Goal: Transaction & Acquisition: Book appointment/travel/reservation

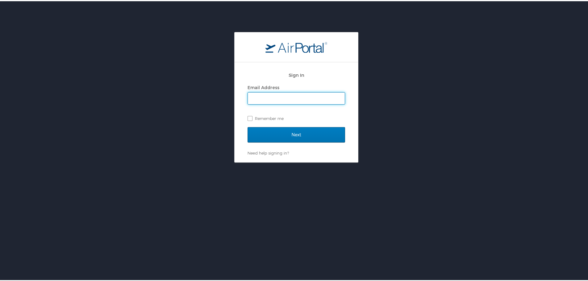
click at [290, 99] on input "Email Address" at bounding box center [296, 97] width 97 height 12
type input "charlie.klenkar@goosehead.com"
click at [248, 126] on input "Next" at bounding box center [297, 133] width 98 height 15
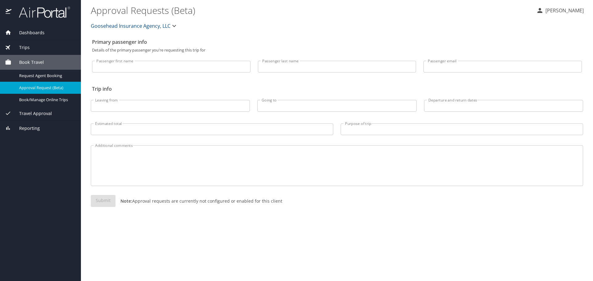
click at [136, 65] on input "Passenger first name" at bounding box center [171, 67] width 158 height 12
type input "Charles"
type input "Klenkar"
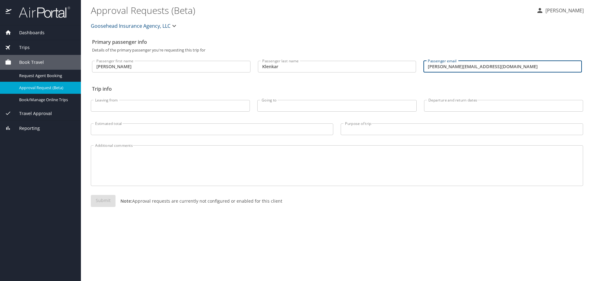
type input "charlie.klenkar@Goosehead.com"
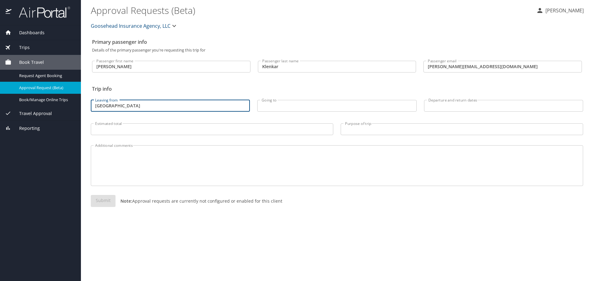
type input "Chicago"
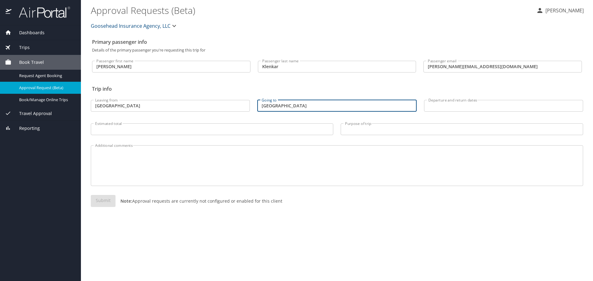
type input "Dallas"
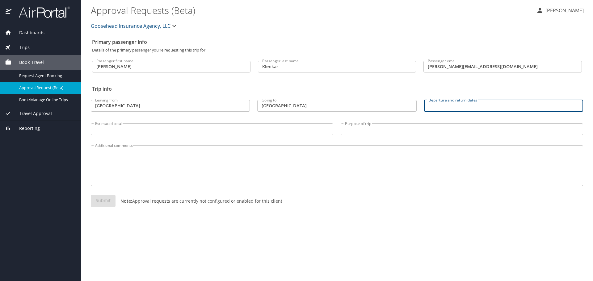
click at [439, 107] on input "Departure and return dates" at bounding box center [503, 106] width 159 height 12
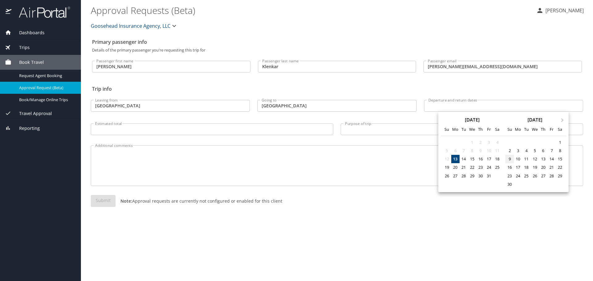
click at [509, 159] on div "9" at bounding box center [509, 159] width 8 height 8
click at [553, 158] on div "14" at bounding box center [551, 159] width 8 height 8
type input "11/09/2025 🠦 11/14/2025"
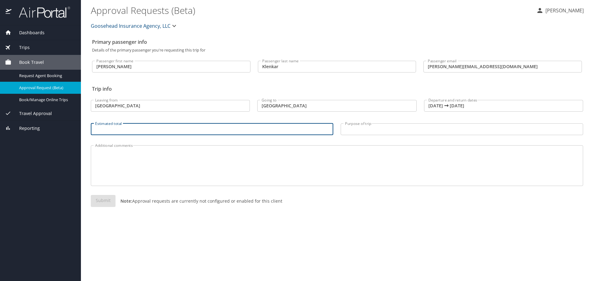
click at [201, 131] on input "Estimated total" at bounding box center [212, 129] width 242 height 12
type input "500"
click at [366, 123] on div "Purpose of trip Purpose of trip" at bounding box center [462, 128] width 250 height 23
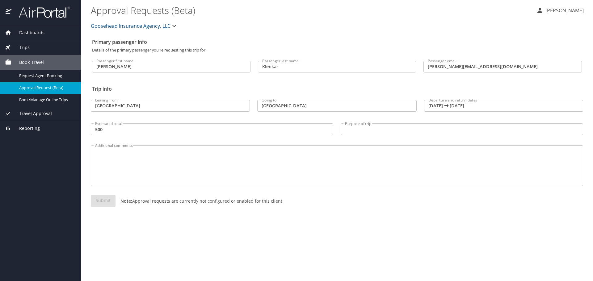
click at [360, 127] on input "Purpose of trip" at bounding box center [461, 129] width 242 height 12
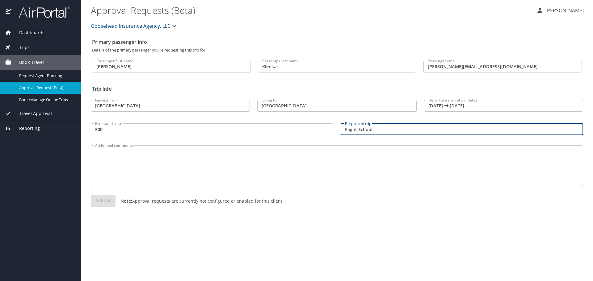
type input "Flight School"
click at [331, 149] on div "Additional comments" at bounding box center [337, 165] width 492 height 41
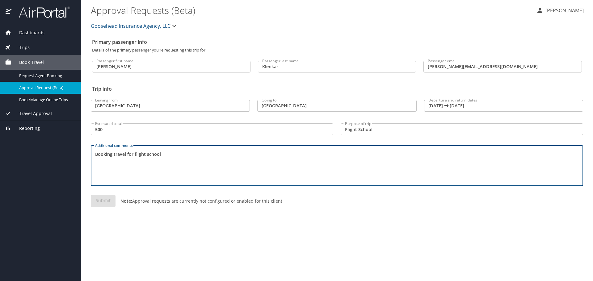
type textarea "Booking travel for flight school"
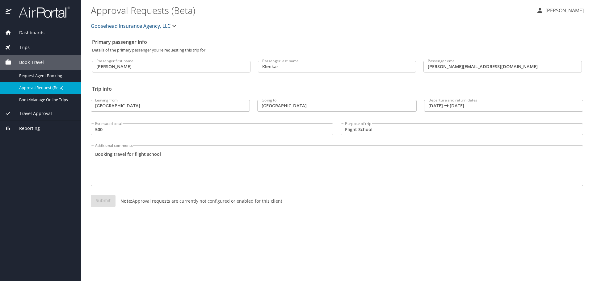
click at [262, 233] on div "Primary passenger info Details of the primary passenger you're requesting this …" at bounding box center [337, 158] width 492 height 245
click at [108, 197] on div "Submit Note: Approval requests are currently not configured or enabled for this…" at bounding box center [337, 206] width 492 height 22
click at [151, 180] on textarea "Booking travel for flight school" at bounding box center [336, 165] width 483 height 29
click at [162, 200] on p "Note: Approval requests are currently not configured or enabled for this client" at bounding box center [198, 201] width 167 height 6
click at [57, 75] on span "Request Agent Booking" at bounding box center [46, 76] width 54 height 6
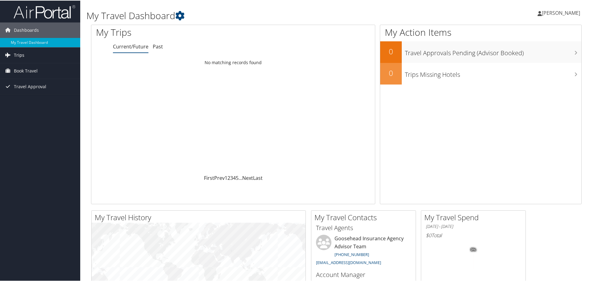
click at [42, 49] on link "Trips" at bounding box center [40, 54] width 80 height 15
click at [37, 100] on span "Book Travel" at bounding box center [26, 97] width 24 height 15
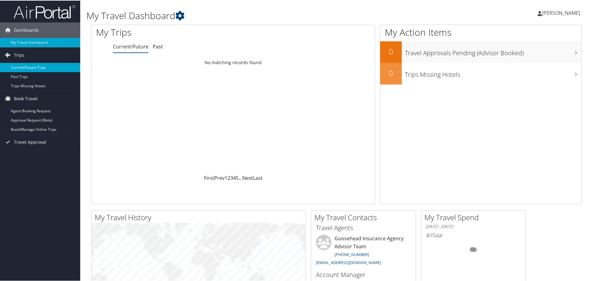
click at [52, 67] on link "Current/Future Trips" at bounding box center [40, 66] width 80 height 9
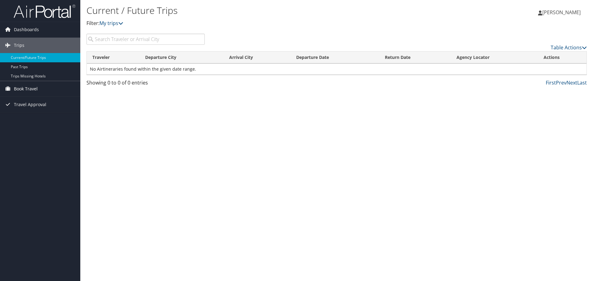
click at [41, 86] on link "Book Travel" at bounding box center [40, 88] width 80 height 15
click at [43, 103] on link "Agent Booking Request" at bounding box center [40, 101] width 80 height 9
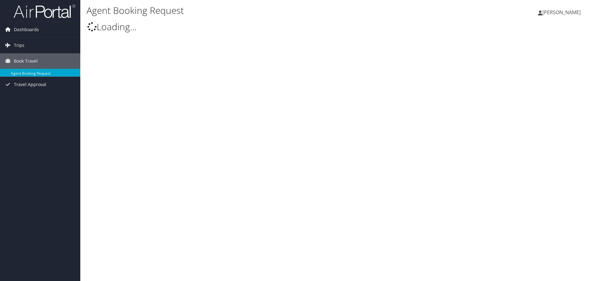
type input "[PERSON_NAME]"
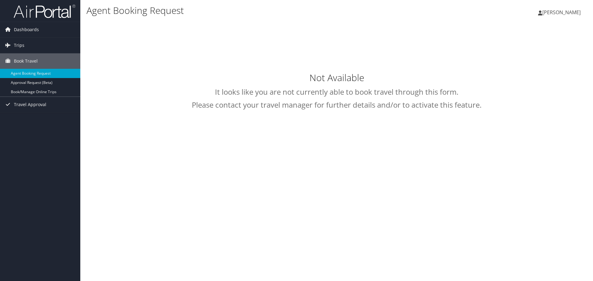
select select "[EMAIL_ADDRESS][DOMAIN_NAME]"
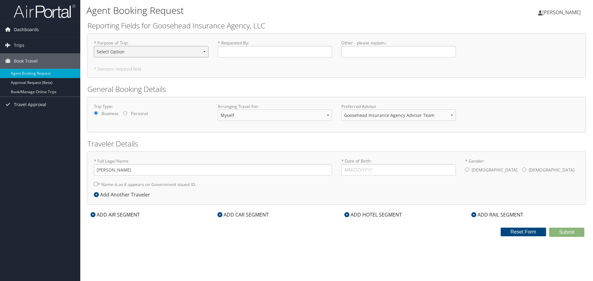
click at [143, 53] on select "Select Option Agency Site Visit - Support Campus Recruiting Visit Carrier Partn…" at bounding box center [151, 51] width 115 height 11
click at [94, 46] on select "Select Option Agency Site Visit - Support Campus Recruiting Visit Carrier Partn…" at bounding box center [151, 51] width 115 height 11
drag, startPoint x: 132, startPoint y: 51, endPoint x: 132, endPoint y: 56, distance: 5.2
click at [132, 51] on select "Select Option Agency Site Visit - Support Campus Recruiting Visit Carrier Partn…" at bounding box center [151, 51] width 115 height 11
select select "Training - Development"
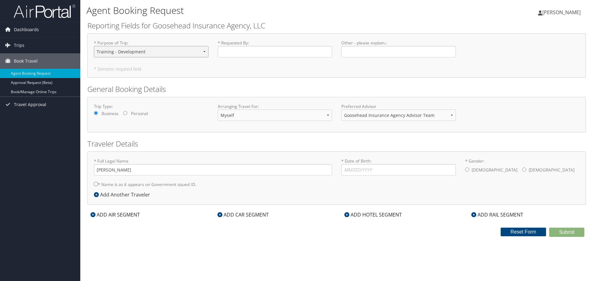
click at [94, 46] on select "Select Option Agency Site Visit - Support Campus Recruiting Visit Carrier Partn…" at bounding box center [151, 51] width 115 height 11
click at [252, 54] on input "* Requested By : Required" at bounding box center [275, 51] width 115 height 11
drag, startPoint x: 273, startPoint y: 56, endPoint x: 184, endPoint y: 52, distance: 88.7
click at [184, 52] on div "* Purpose of Trip : Select Option Agency Site Visit - Support Campus Recruiting…" at bounding box center [336, 51] width 494 height 23
type input "R"
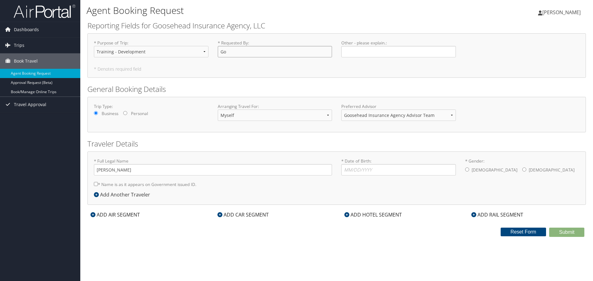
type input "G"
type input "S"
type input "Ragan Boatwright"
click at [373, 169] on input "* Date of Birth: Invalid Date" at bounding box center [398, 169] width 115 height 11
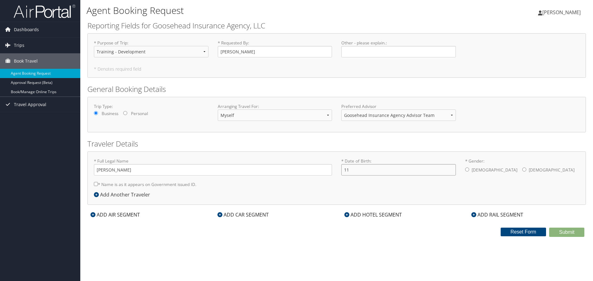
type input "1"
type input "01/11/2001"
click at [469, 169] on div "Male Female" at bounding box center [522, 170] width 115 height 12
click at [468, 168] on input "* Gender: Male Female" at bounding box center [467, 170] width 4 height 4
radio input "true"
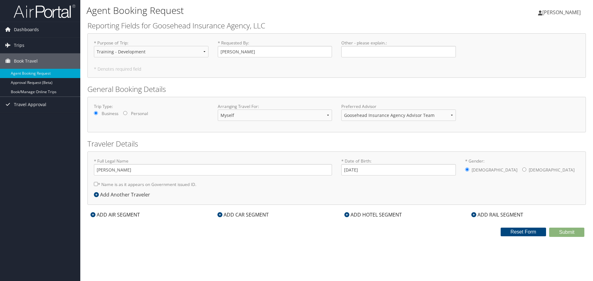
click at [554, 254] on div "Agent Booking Request Charles Klenkar Charles Klenkar My Settings Travel Agency…" at bounding box center [336, 140] width 512 height 281
click at [92, 215] on icon at bounding box center [92, 214] width 5 height 5
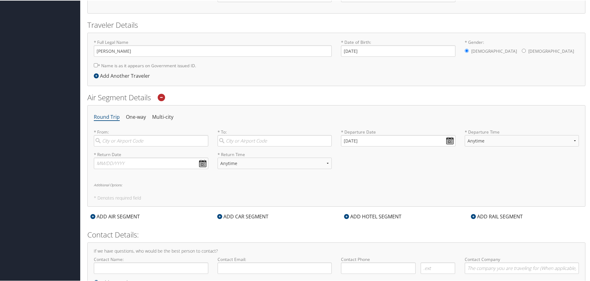
scroll to position [120, 0]
click at [123, 142] on input "search" at bounding box center [151, 139] width 115 height 11
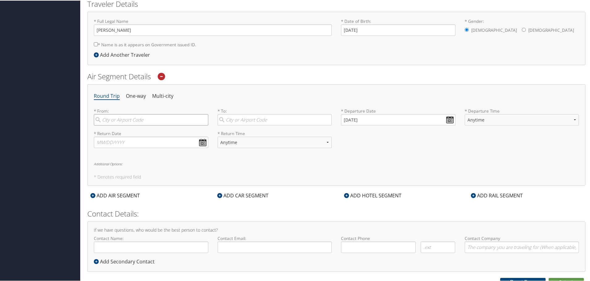
scroll to position [141, 0]
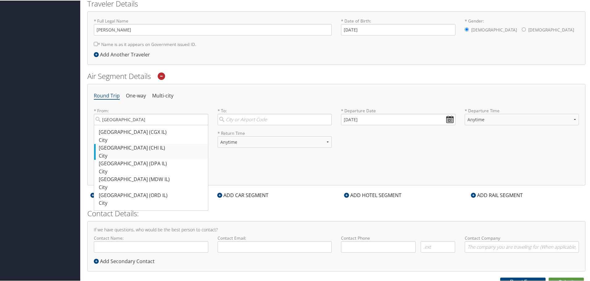
click at [169, 149] on div "Chicago (CHI IL)" at bounding box center [152, 148] width 106 height 8
click at [169, 125] on input "Chicago" at bounding box center [151, 118] width 115 height 11
type input "Chicago (CHI IL)"
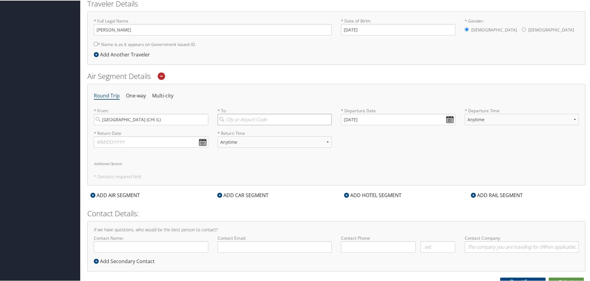
click at [253, 118] on input "search" at bounding box center [275, 118] width 115 height 11
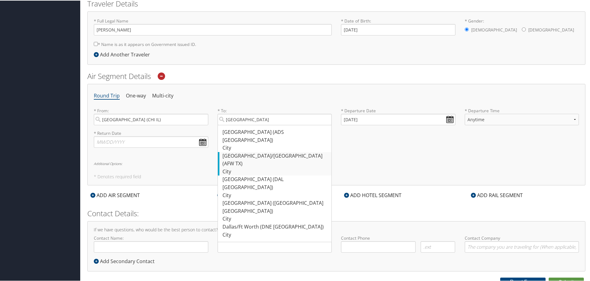
click at [271, 152] on div "Dallas/Fort Worth (AFW TX)" at bounding box center [276, 160] width 106 height 16
click at [271, 125] on input "Dallas" at bounding box center [275, 118] width 115 height 11
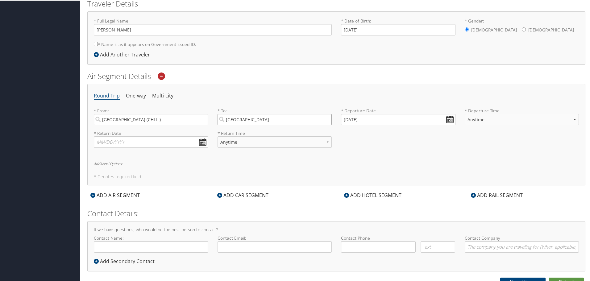
type input "Dallas/Fort Worth (AFW TX)"
click at [446, 120] on input "10/13/2025" at bounding box center [398, 118] width 115 height 11
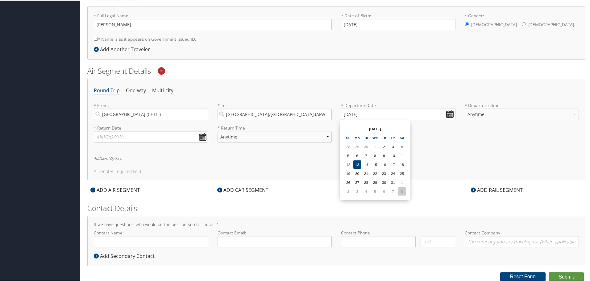
drag, startPoint x: 403, startPoint y: 196, endPoint x: 402, endPoint y: 190, distance: 5.9
click at [403, 196] on div "Oct 2025 Su Mo Tu We Th Fr Sa 28 29 30 1 2 3 4 5 6 7 8 9 10 11 12 13 14 15 16 1…" at bounding box center [375, 159] width 66 height 75
drag, startPoint x: 402, startPoint y: 190, endPoint x: 407, endPoint y: 179, distance: 11.8
click at [402, 190] on td "8" at bounding box center [402, 191] width 8 height 8
click at [446, 117] on input "11/08/2025" at bounding box center [398, 113] width 115 height 11
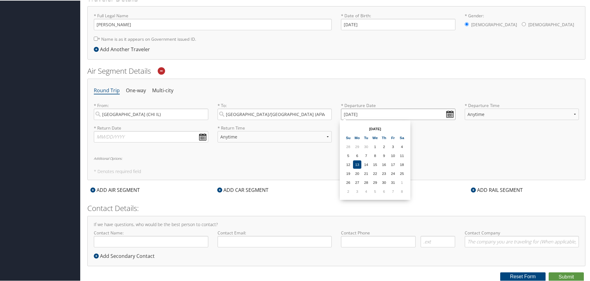
drag, startPoint x: 353, startPoint y: 111, endPoint x: 356, endPoint y: 125, distance: 13.6
click at [353, 112] on input "11/08/2025" at bounding box center [398, 113] width 115 height 11
click at [340, 127] on div "* Return Date Dates must be valid * Return Time Anytime Early Morning (5AM-7AM)…" at bounding box center [336, 135] width 494 height 23
click at [342, 112] on input "Invalid date" at bounding box center [398, 113] width 115 height 11
click at [446, 110] on input "Invalid date" at bounding box center [398, 113] width 115 height 11
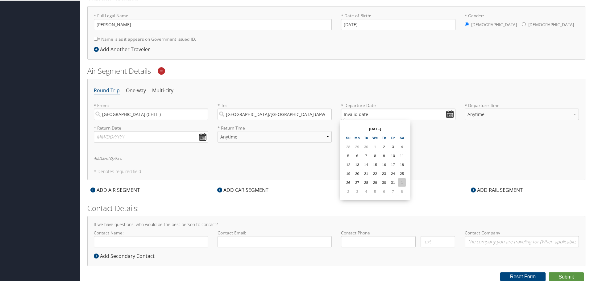
click at [401, 185] on td "1" at bounding box center [402, 182] width 8 height 8
click at [355, 114] on input "11/01/2025" at bounding box center [398, 113] width 115 height 11
click at [352, 114] on input "11/19/2025" at bounding box center [398, 113] width 115 height 11
click at [349, 113] on input "11/19/2025" at bounding box center [398, 113] width 115 height 11
type input "11/09/2025"
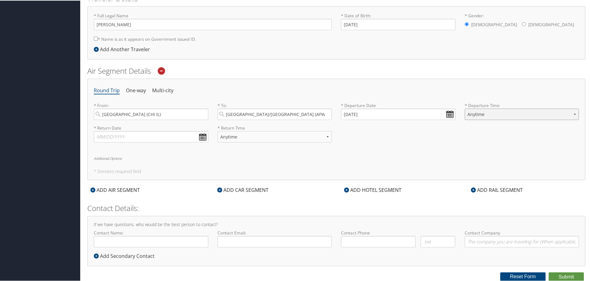
click at [500, 115] on select "Anytime Early Morning (5AM-7AM) Morning (7AM-12PM) Afternoon (12PM-5PM) Evening…" at bounding box center [522, 113] width 115 height 11
select select "12PM-5PM"
click at [465, 108] on select "Anytime Early Morning (5AM-7AM) Morning (7AM-12PM) Afternoon (12PM-5PM) Evening…" at bounding box center [522, 113] width 115 height 11
click at [478, 111] on select "Anytime Early Morning (5AM-7AM) Morning (7AM-12PM) Afternoon (12PM-5PM) Evening…" at bounding box center [522, 113] width 115 height 11
click at [465, 108] on select "Anytime Early Morning (5AM-7AM) Morning (7AM-12PM) Afternoon (12PM-5PM) Evening…" at bounding box center [522, 113] width 115 height 11
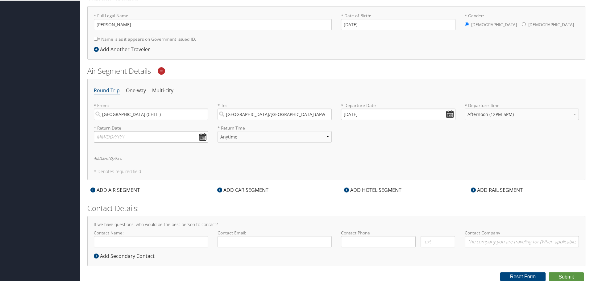
click at [200, 136] on input "text" at bounding box center [151, 136] width 115 height 11
click at [106, 135] on input "text" at bounding box center [151, 136] width 115 height 11
type input "11/14/2025"
click at [226, 136] on select "Anytime Early Morning (5AM-7AM) Morning (7AM-12PM) Afternoon (12PM-5PM) Evening…" at bounding box center [275, 136] width 115 height 11
select select "12PM-5PM"
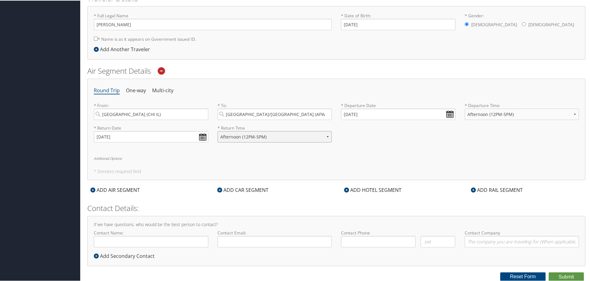
click at [218, 131] on select "Anytime Early Morning (5AM-7AM) Morning (7AM-12PM) Afternoon (12PM-5PM) Evening…" at bounding box center [275, 136] width 115 height 11
click at [567, 275] on button "Submit" at bounding box center [566, 276] width 35 height 9
drag, startPoint x: 94, startPoint y: 37, endPoint x: 98, endPoint y: 45, distance: 8.6
click at [94, 38] on div "* Full Legal Name Charles Klenkar * Name is as it appears on Government issued …" at bounding box center [212, 28] width 247 height 33
click at [94, 38] on input "* Name is as it appears on Government issued ID." at bounding box center [96, 38] width 4 height 4
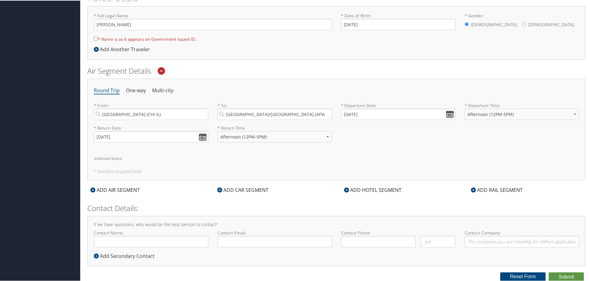
checkbox input "true"
click at [557, 272] on button "Submit" at bounding box center [566, 276] width 35 height 9
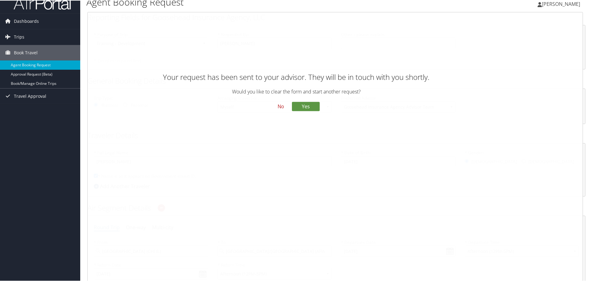
scroll to position [0, 0]
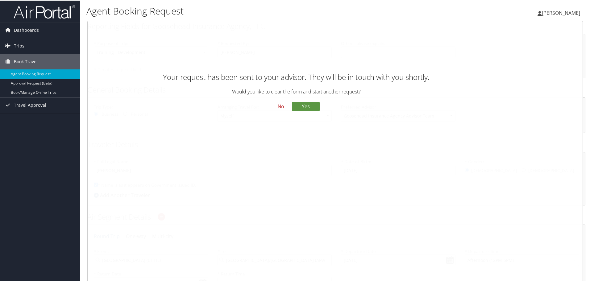
click at [277, 107] on button "No" at bounding box center [281, 106] width 16 height 10
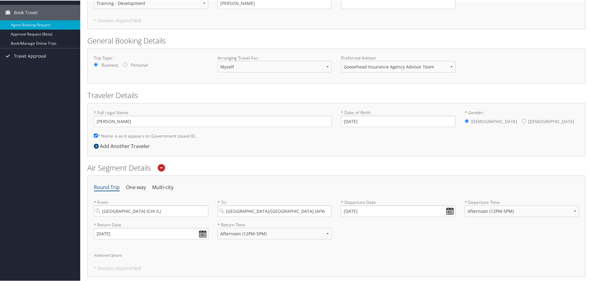
scroll to position [23, 0]
